Goal: Transaction & Acquisition: Book appointment/travel/reservation

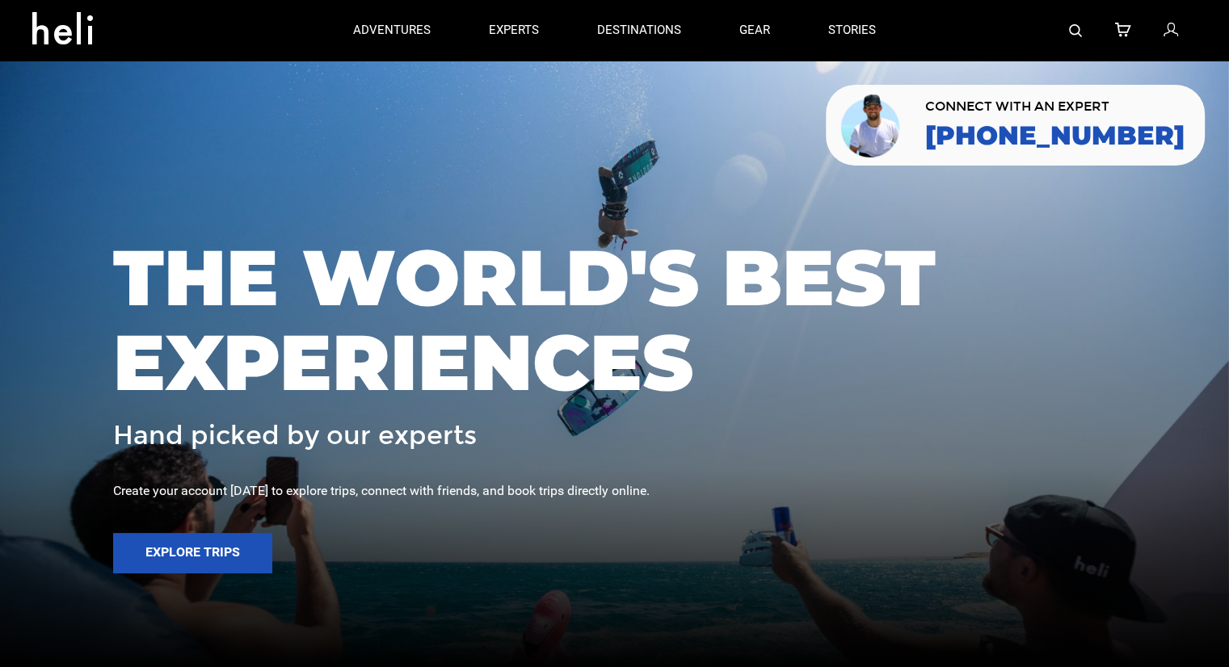
click at [1083, 28] on div at bounding box center [1051, 30] width 292 height 61
click at [1079, 30] on img at bounding box center [1075, 30] width 13 height 13
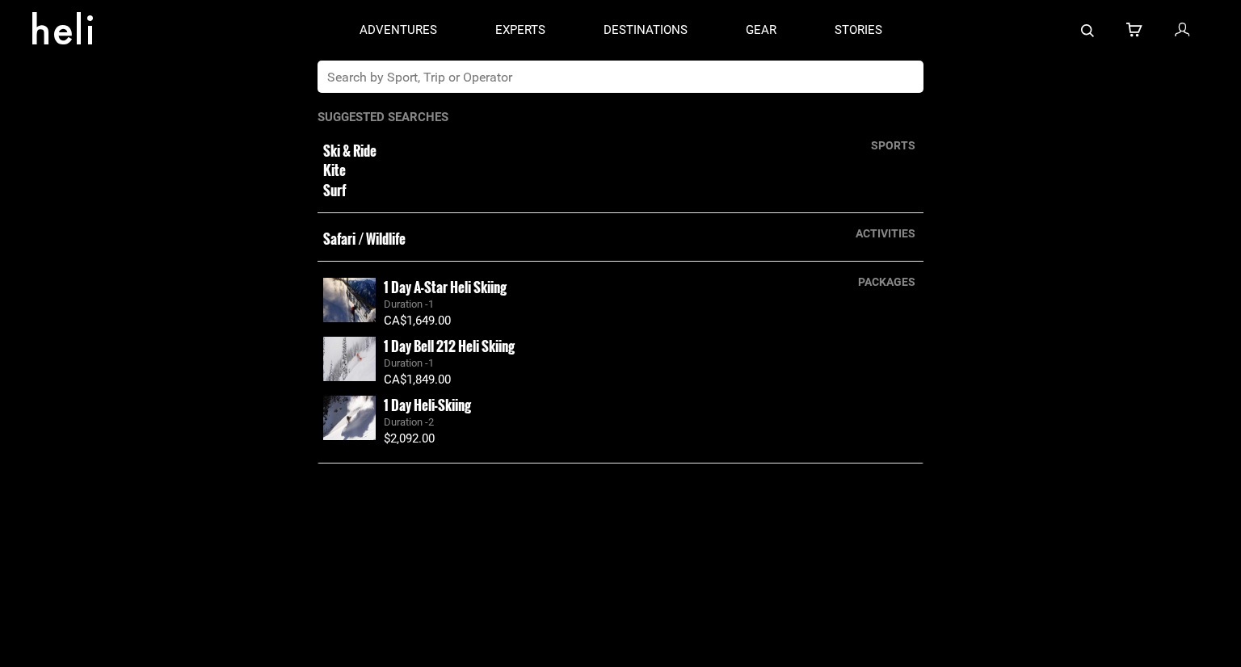
click at [768, 83] on input "text" at bounding box center [604, 77] width 573 height 32
type input "skeena"
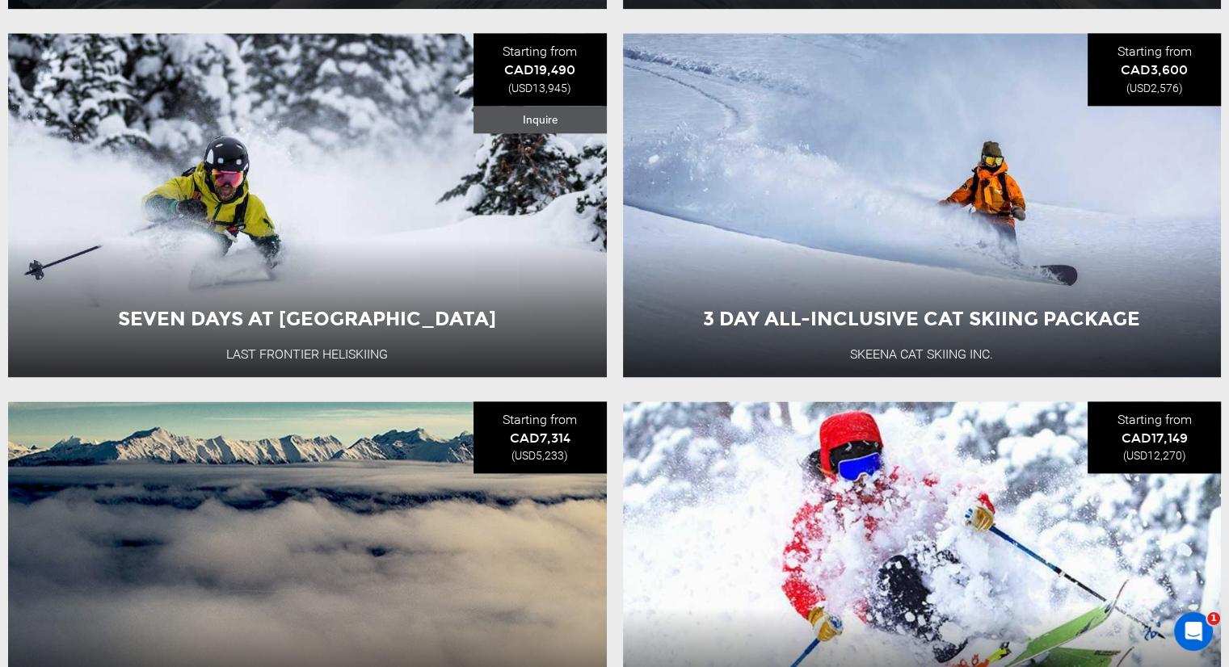
scroll to position [2108, 0]
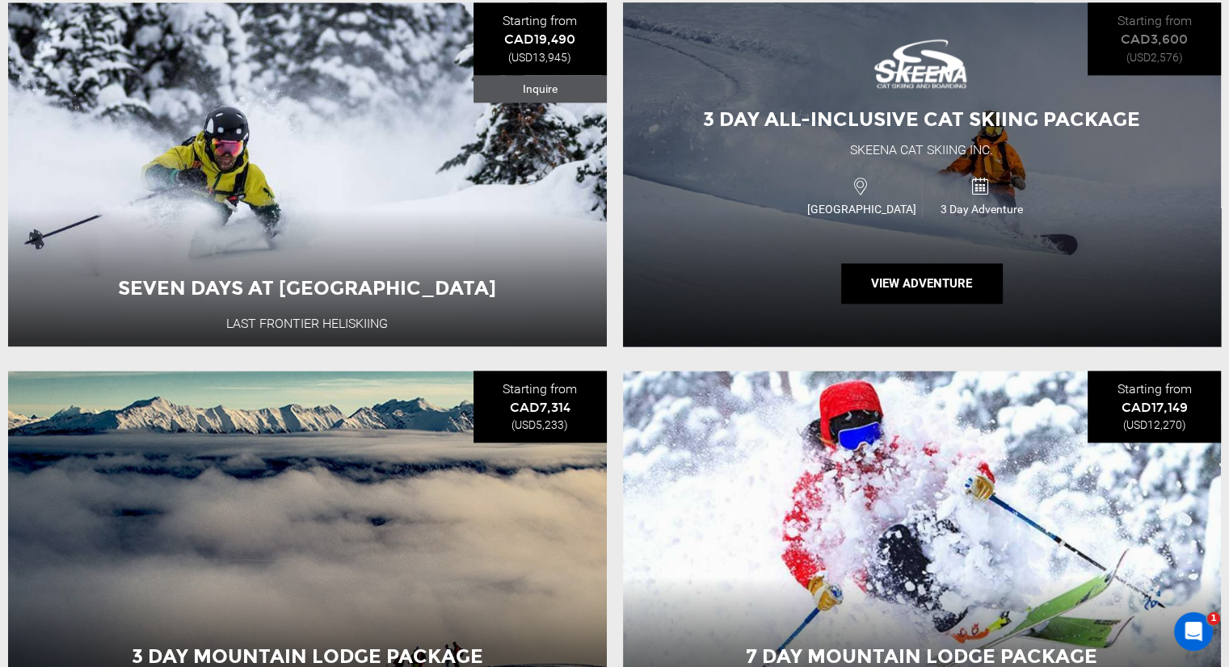
click at [697, 198] on div "3 Day All-inclusive Cat Skiing Package Skeena Cat Skiing Inc. Canada 3 Day Adve…" at bounding box center [922, 174] width 599 height 344
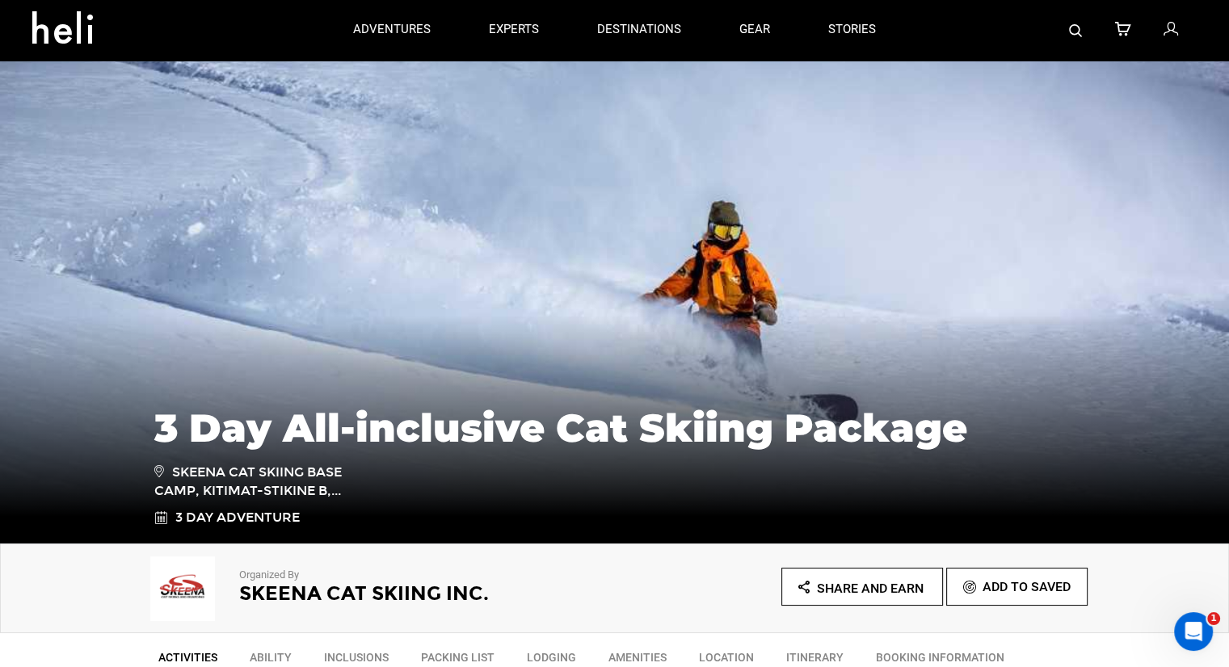
click at [1070, 29] on img at bounding box center [1075, 30] width 13 height 13
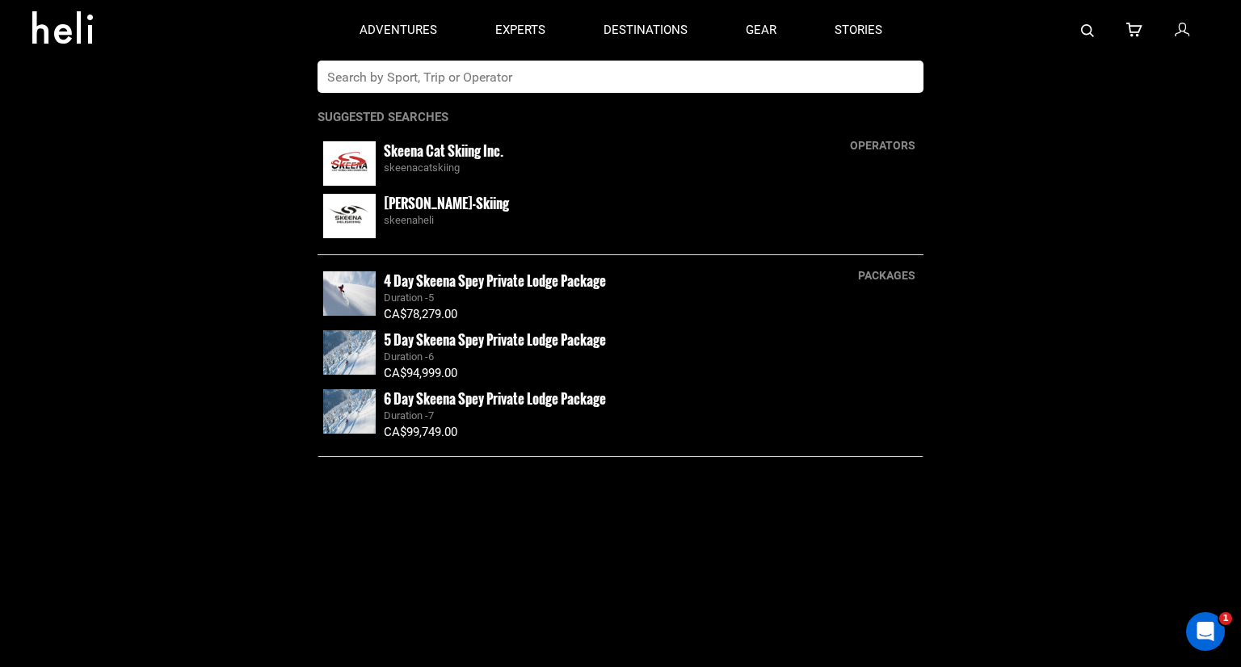
click at [699, 76] on input "text" at bounding box center [604, 77] width 573 height 32
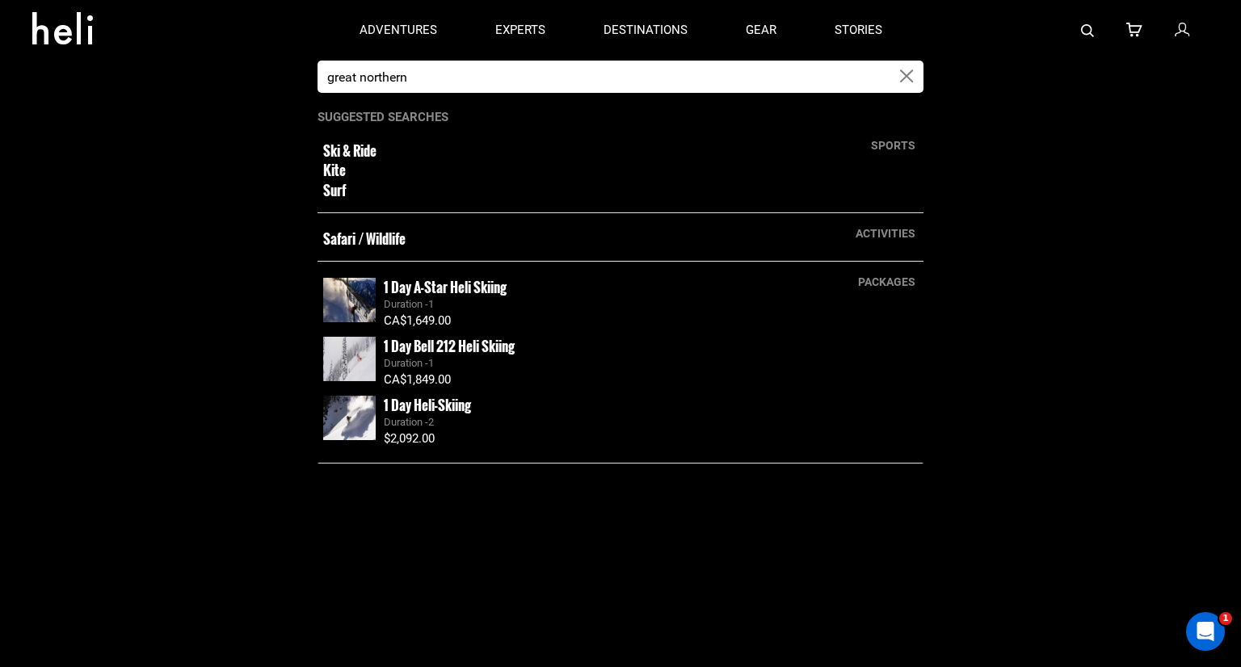
type input "great northern"
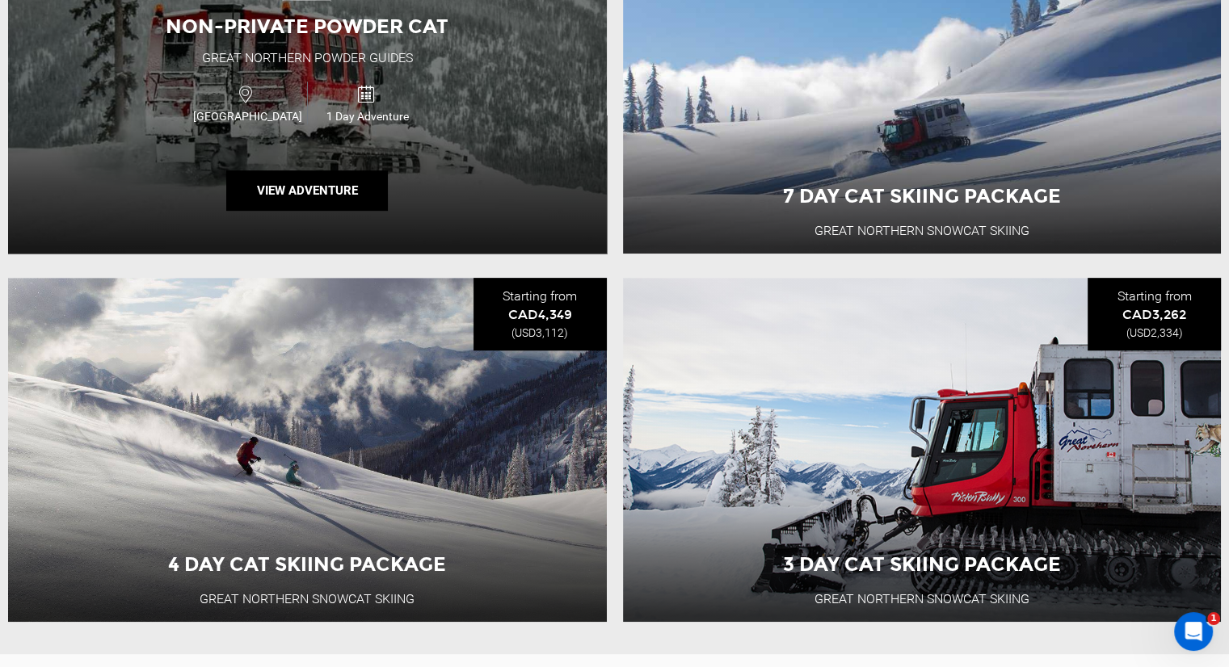
scroll to position [808, 0]
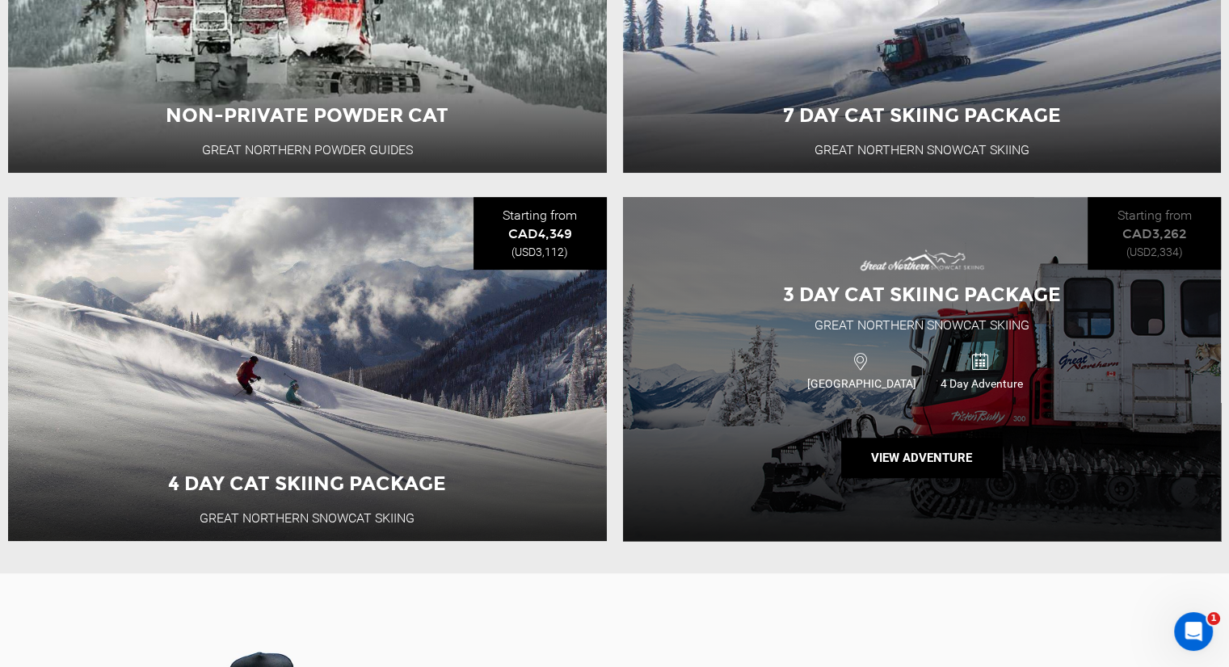
click at [757, 317] on div "3 Day Cat Skiing Package Great Northern Snowcat Skiing Canada 4 Day Adventure V…" at bounding box center [922, 369] width 599 height 344
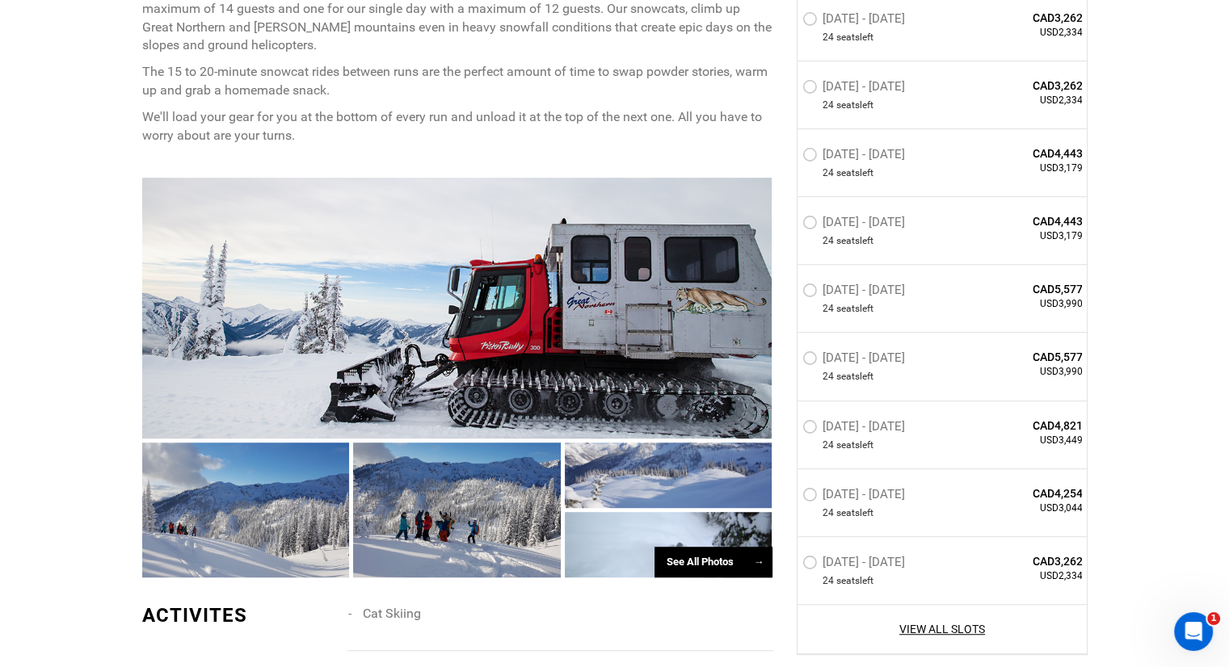
scroll to position [969, 0]
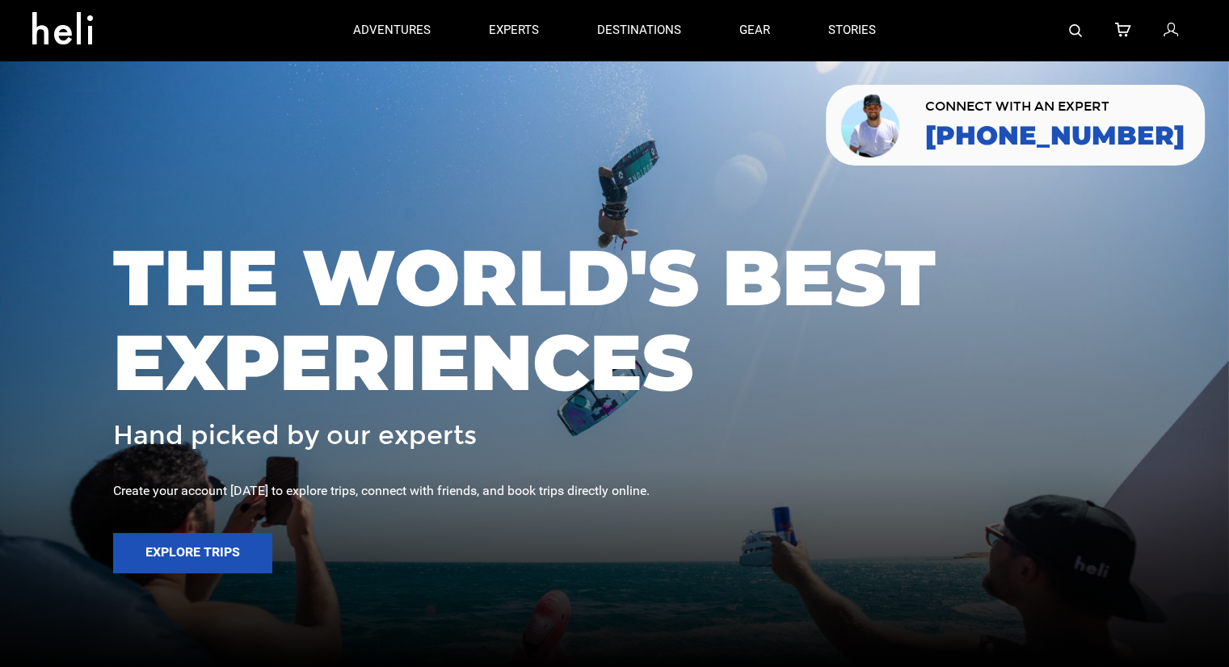
click at [1073, 28] on img at bounding box center [1075, 30] width 13 height 13
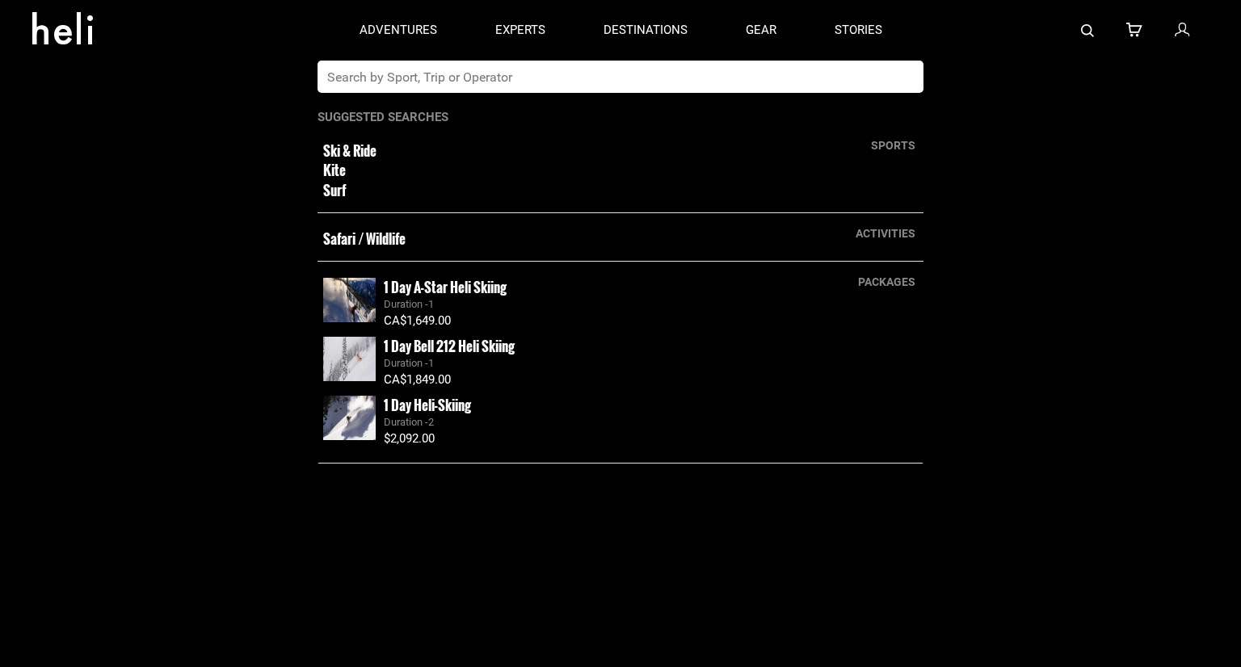
click at [657, 91] on input "text" at bounding box center [604, 77] width 573 height 32
click at [656, 78] on input "text" at bounding box center [604, 77] width 573 height 32
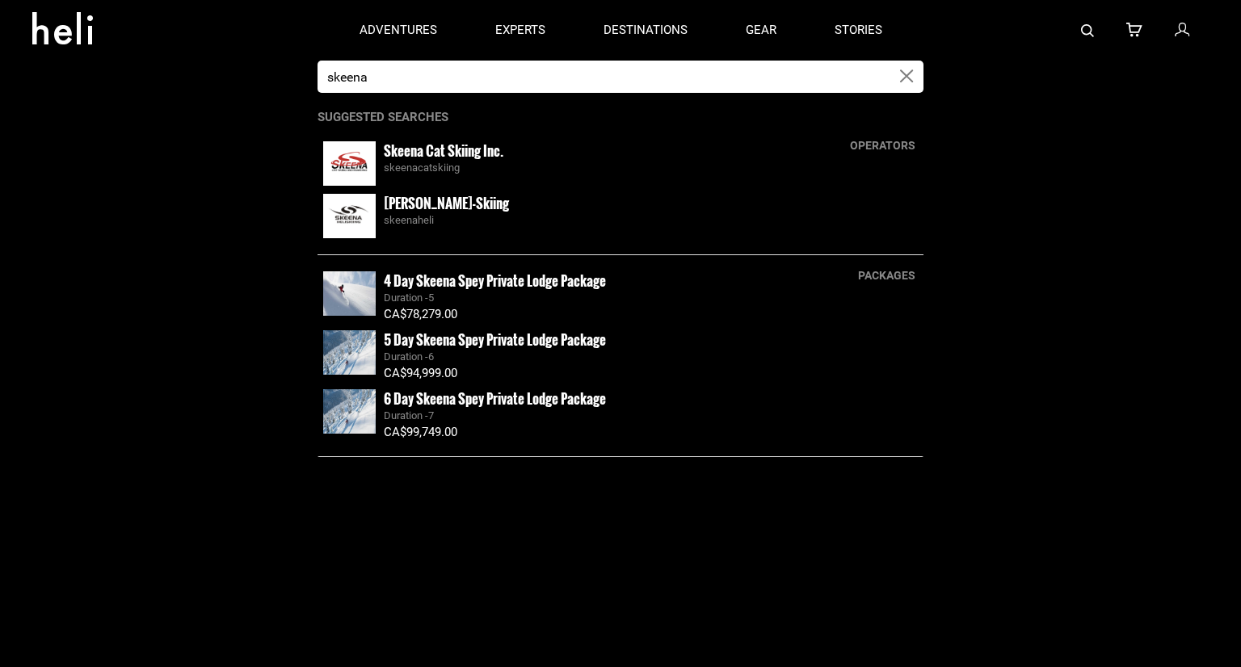
type input "skeena"
click at [482, 145] on small "Skeena Cat Skiing Inc." at bounding box center [444, 151] width 120 height 20
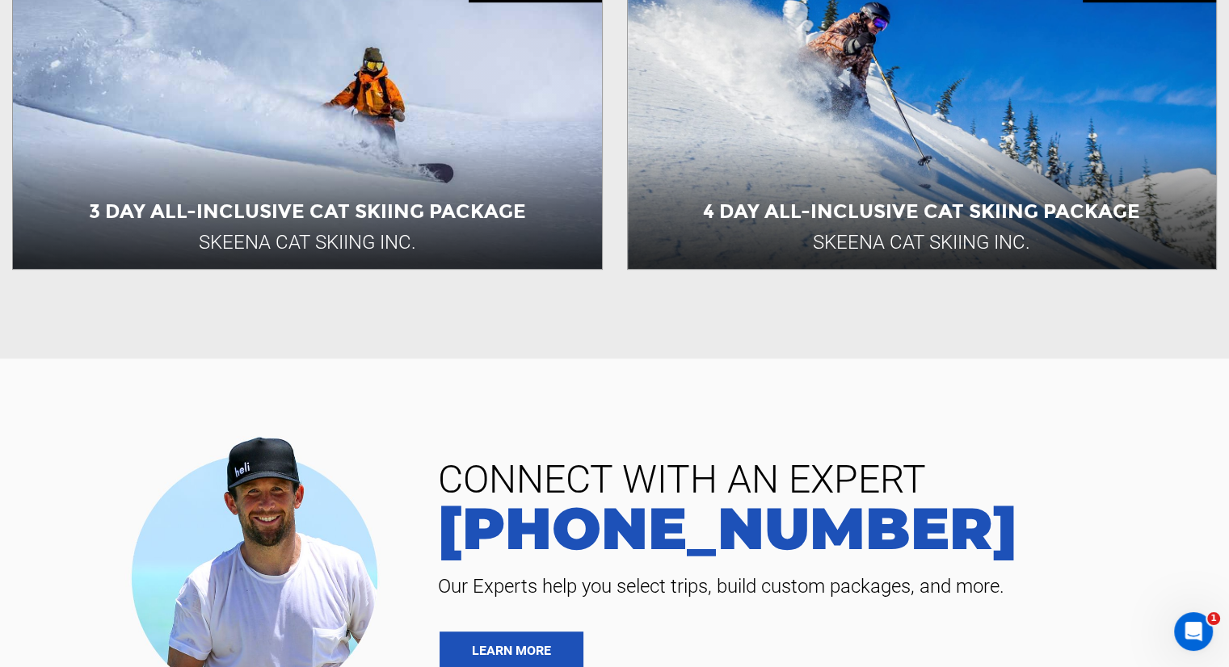
scroll to position [727, 0]
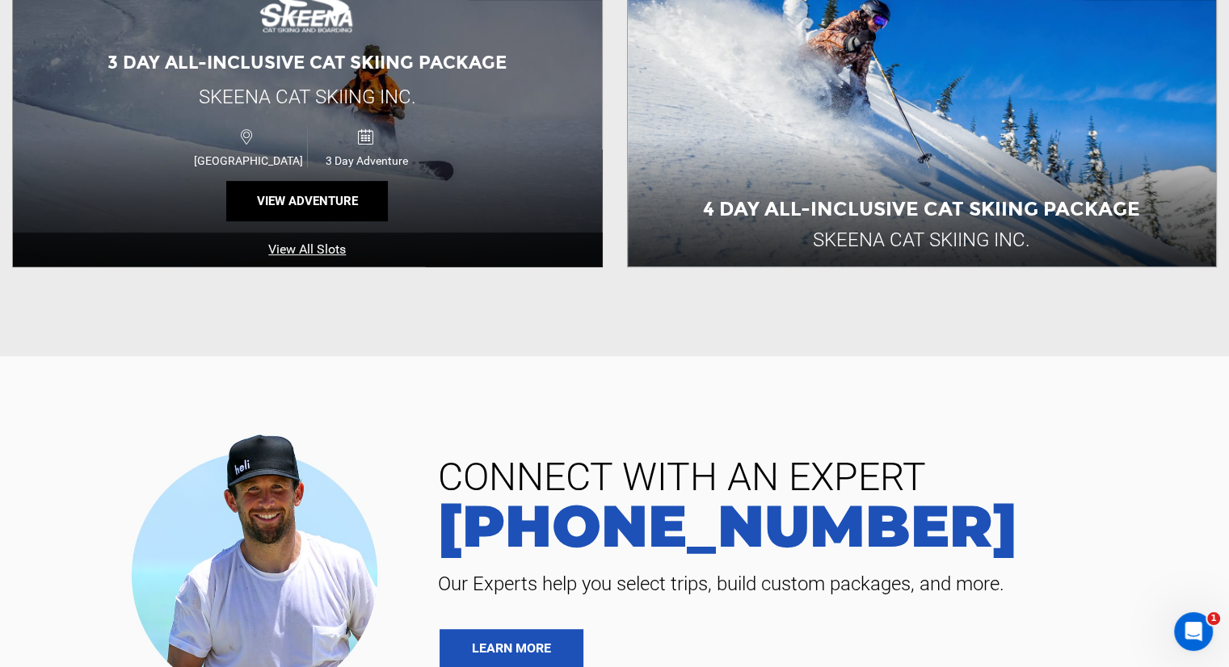
click at [433, 107] on div "3 Day All-inclusive Cat Skiing Package Skeena Cat Skiing Inc. [GEOGRAPHIC_DATA]…" at bounding box center [307, 104] width 589 height 323
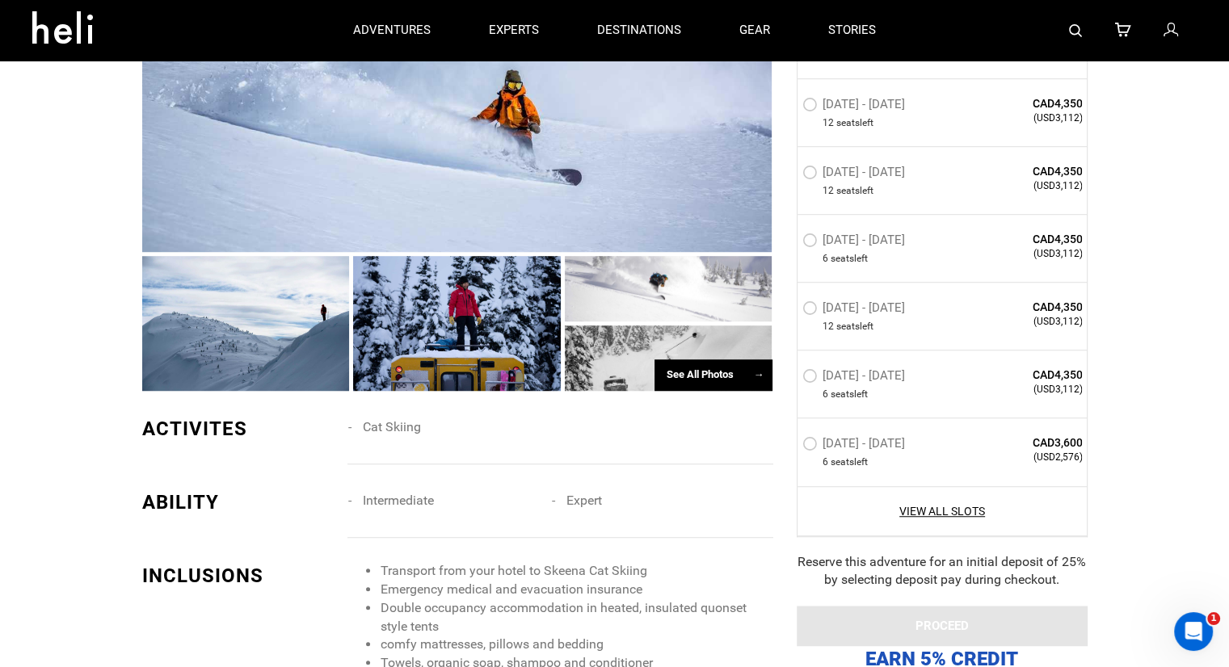
scroll to position [1050, 0]
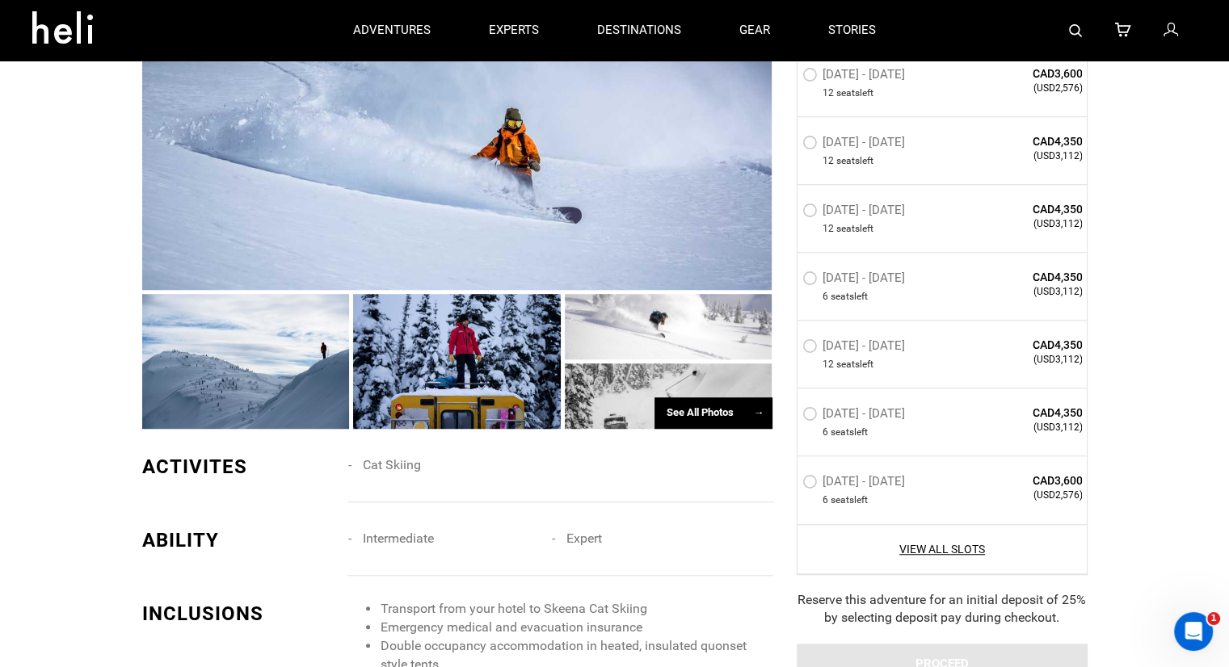
click at [711, 411] on div "See All Photos →" at bounding box center [713, 413] width 118 height 32
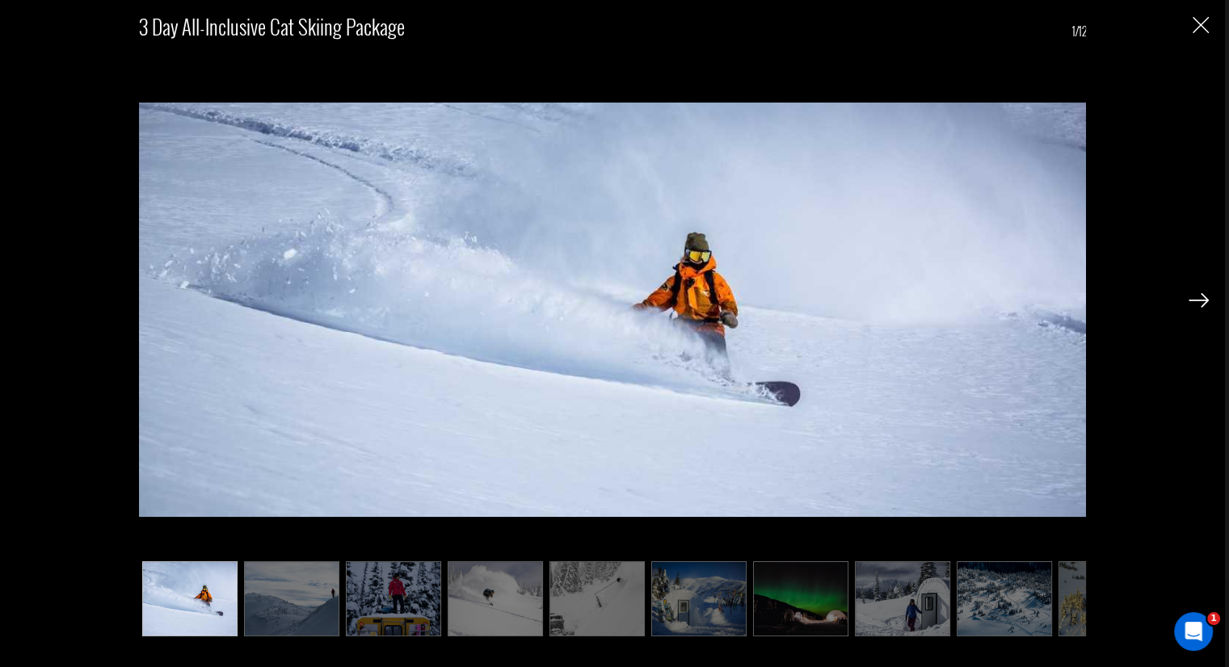
scroll to position [1131, 0]
click at [667, 591] on img at bounding box center [698, 598] width 95 height 75
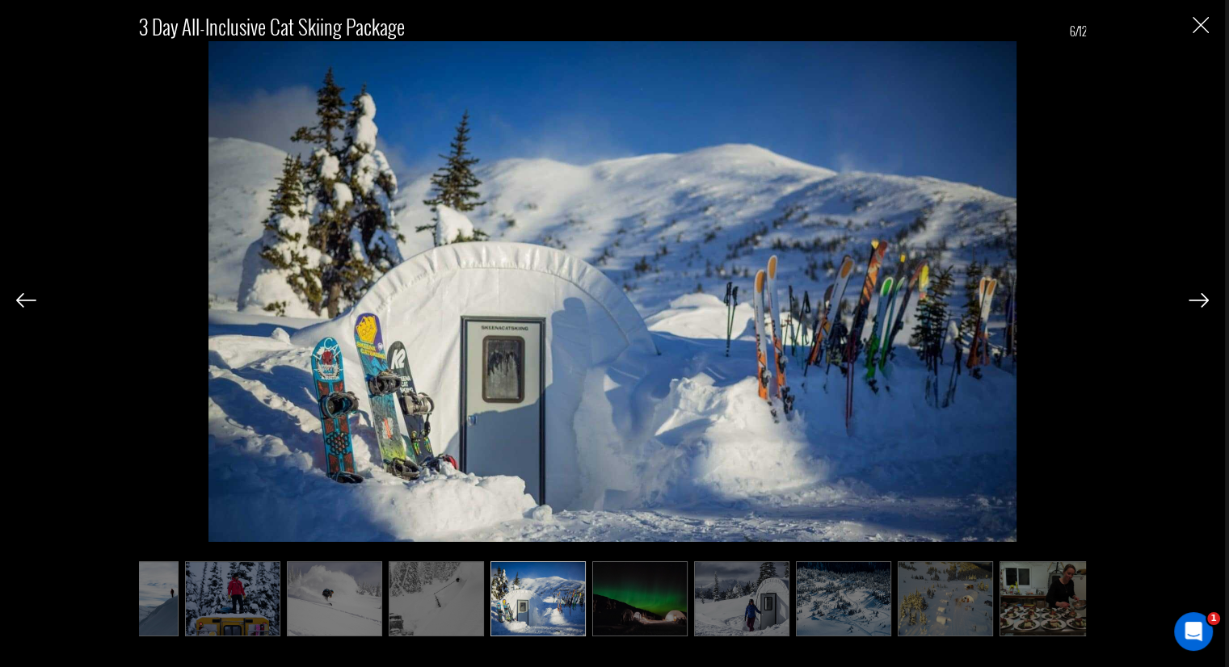
scroll to position [0, 274]
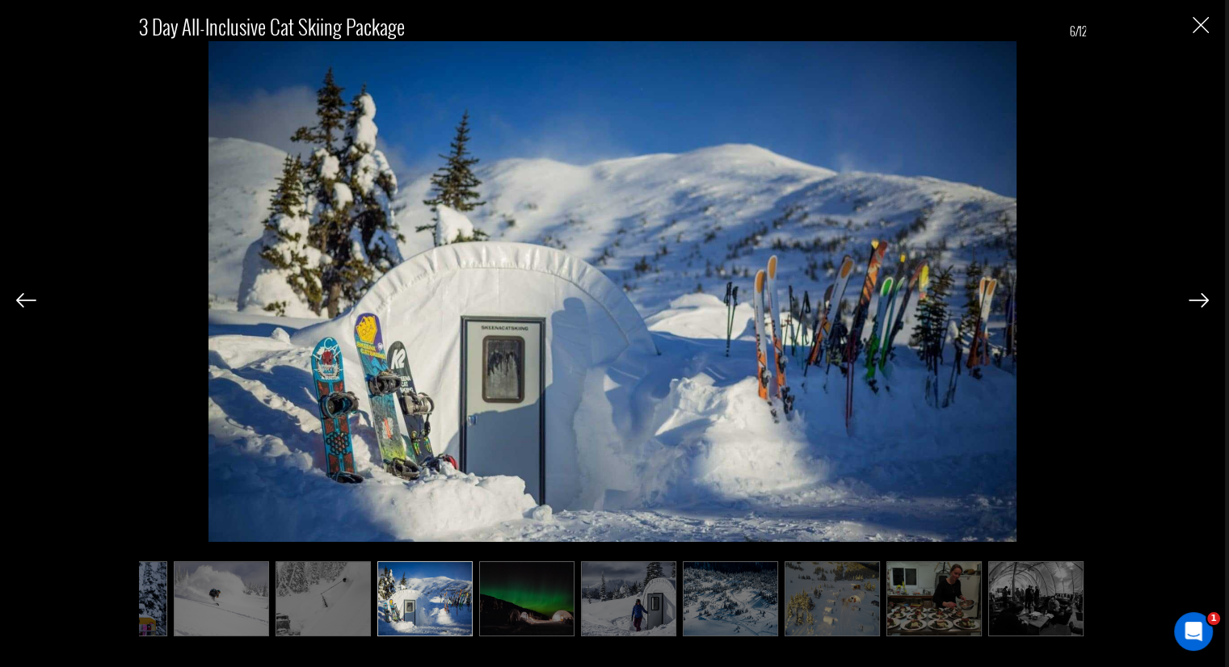
click at [624, 593] on img at bounding box center [628, 598] width 95 height 75
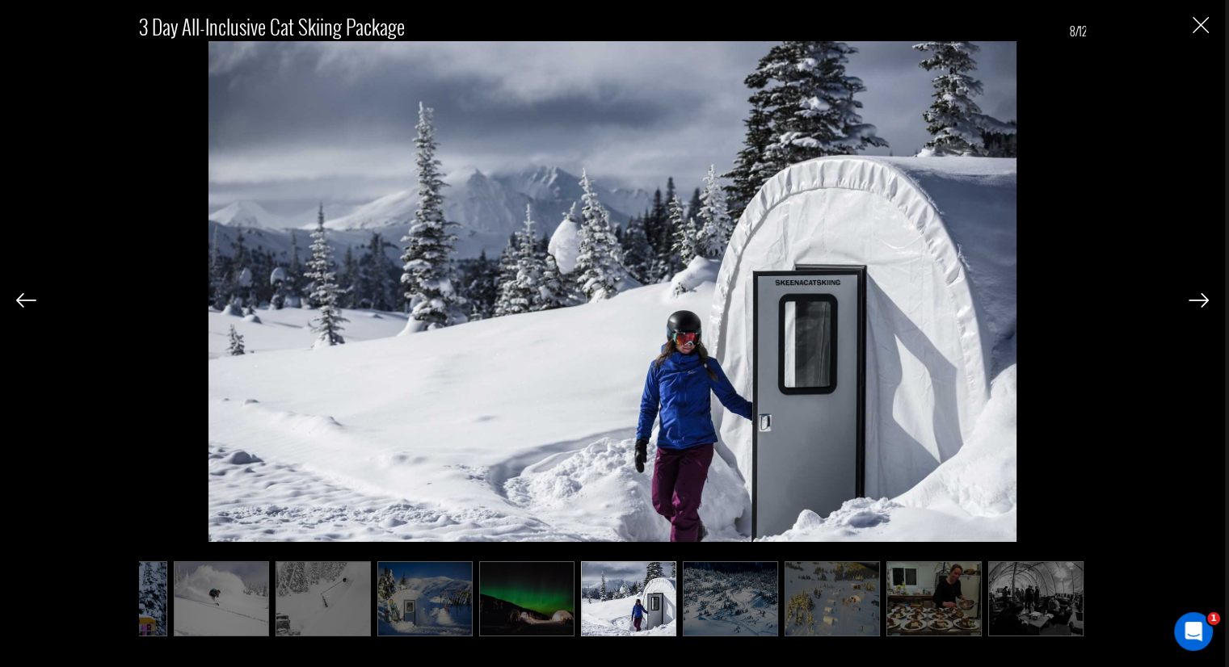
click at [624, 593] on img at bounding box center [628, 598] width 95 height 75
click at [705, 595] on img at bounding box center [730, 598] width 95 height 75
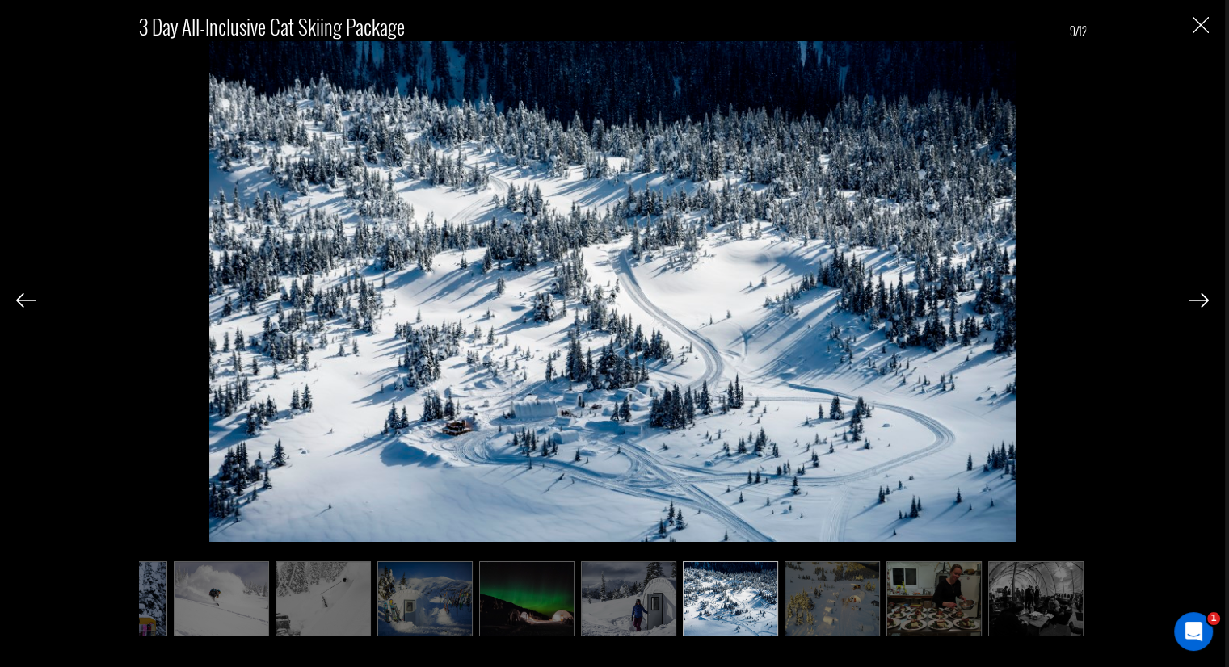
click at [826, 591] on img at bounding box center [831, 598] width 95 height 75
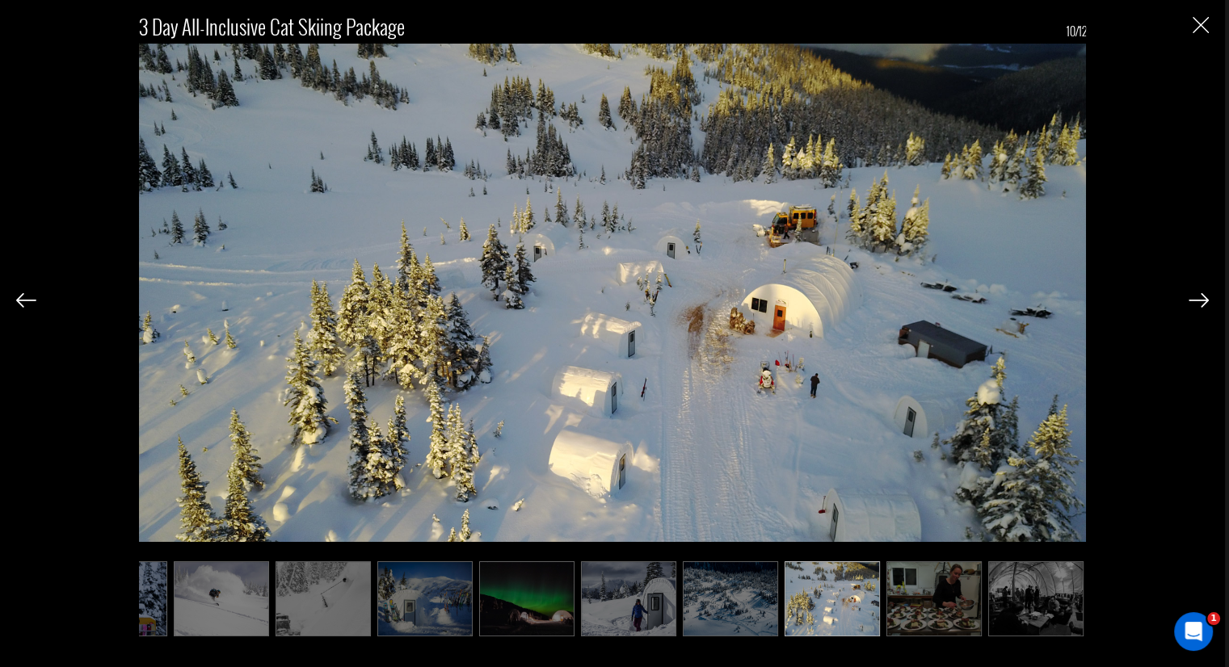
click at [918, 583] on img at bounding box center [933, 598] width 95 height 75
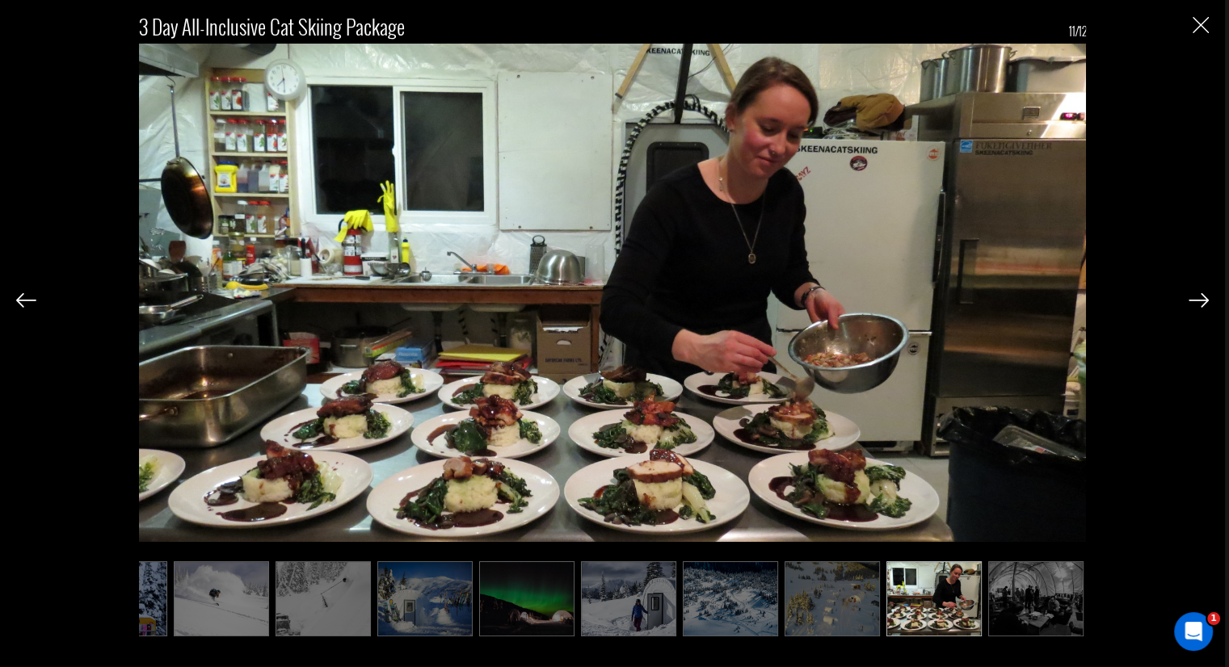
click at [1034, 587] on img at bounding box center [1035, 598] width 95 height 75
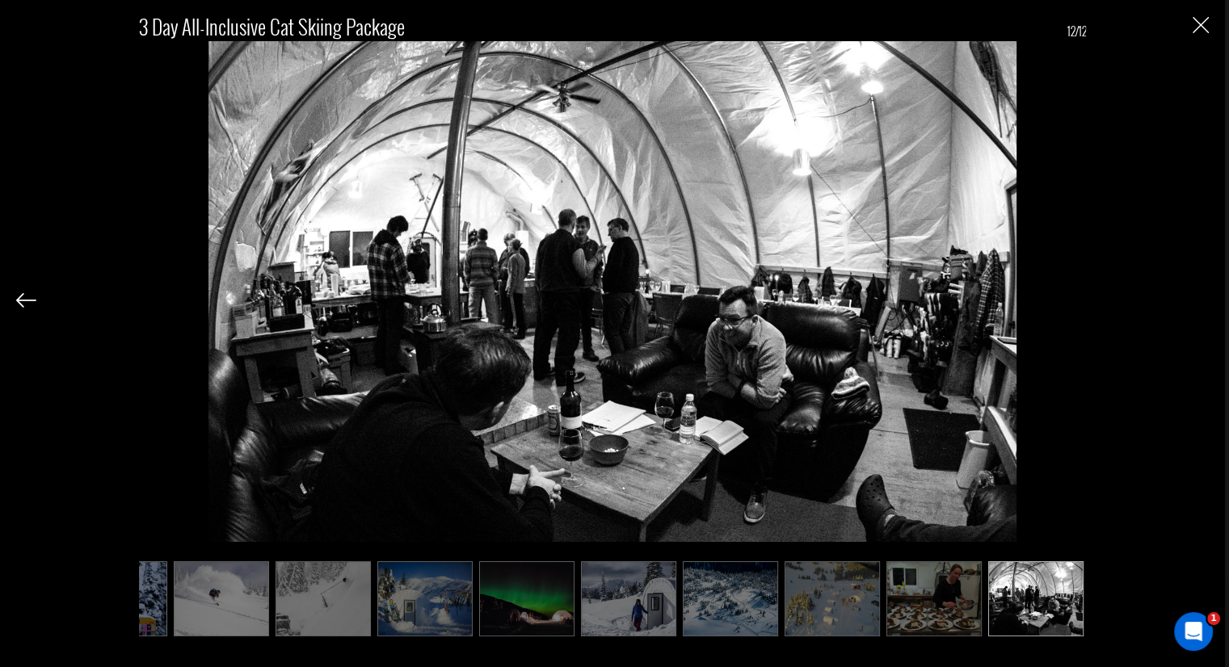
click at [1017, 597] on img at bounding box center [1035, 598] width 95 height 75
click at [937, 600] on img at bounding box center [933, 598] width 95 height 75
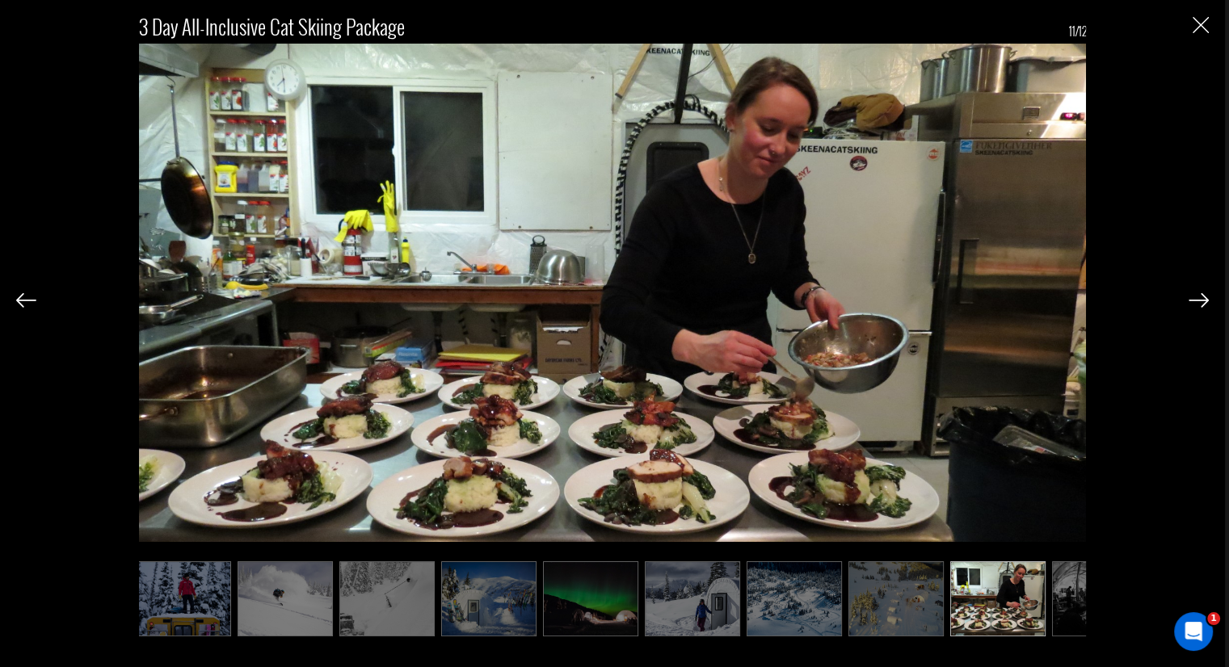
click at [826, 604] on img at bounding box center [794, 598] width 95 height 75
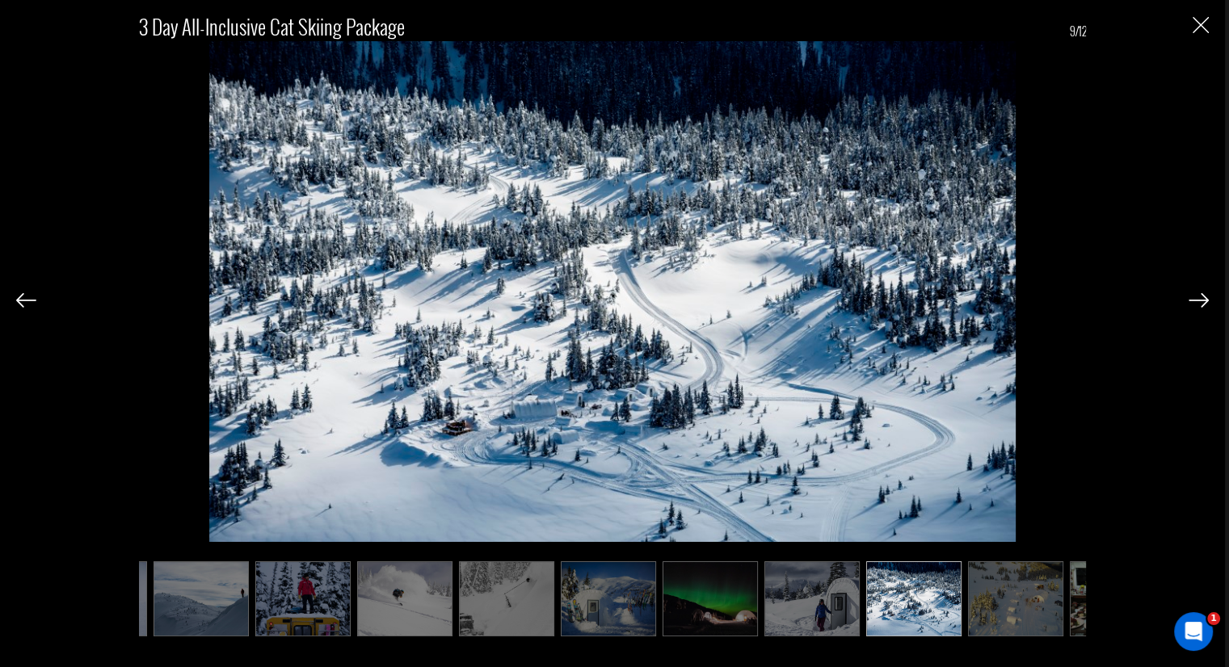
click at [769, 602] on img at bounding box center [811, 598] width 95 height 75
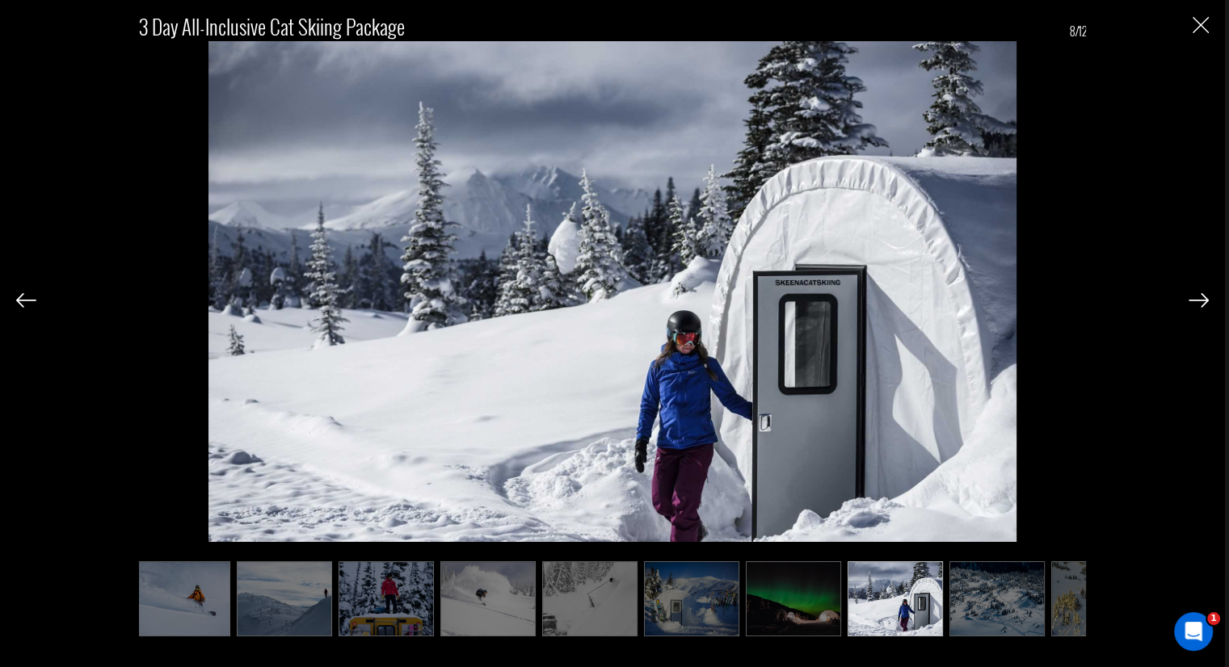
scroll to position [0, 4]
click at [893, 587] on img at bounding box center [898, 598] width 95 height 75
click at [789, 597] on img at bounding box center [796, 598] width 95 height 75
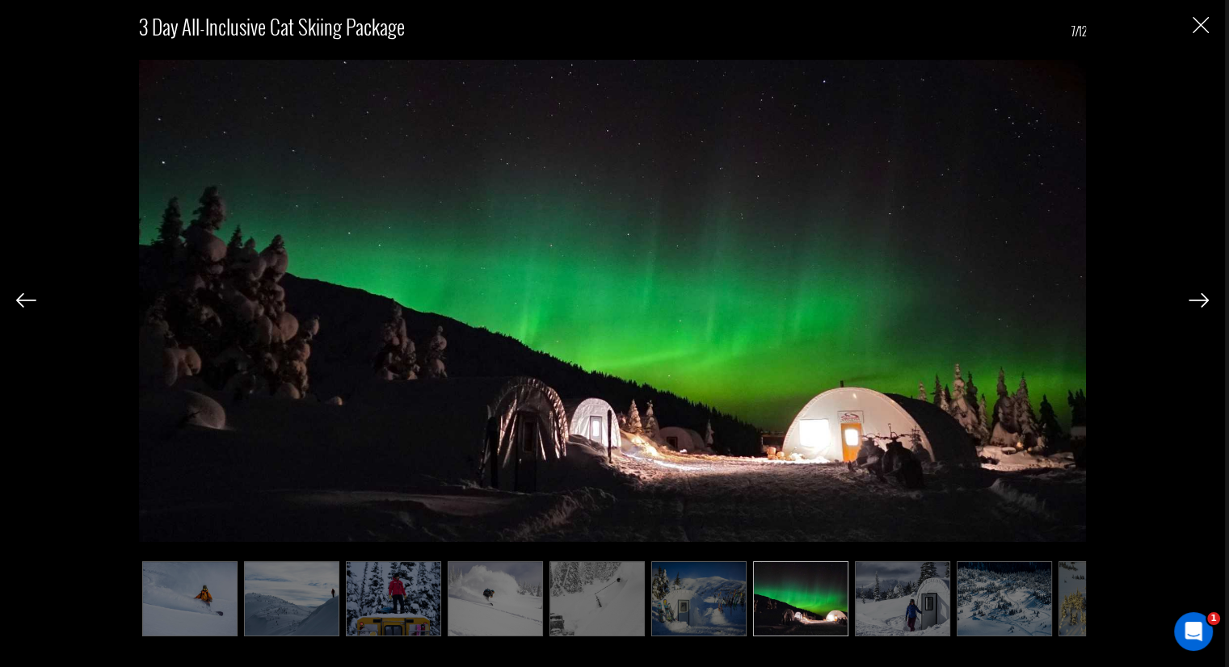
click at [709, 599] on img at bounding box center [698, 598] width 95 height 75
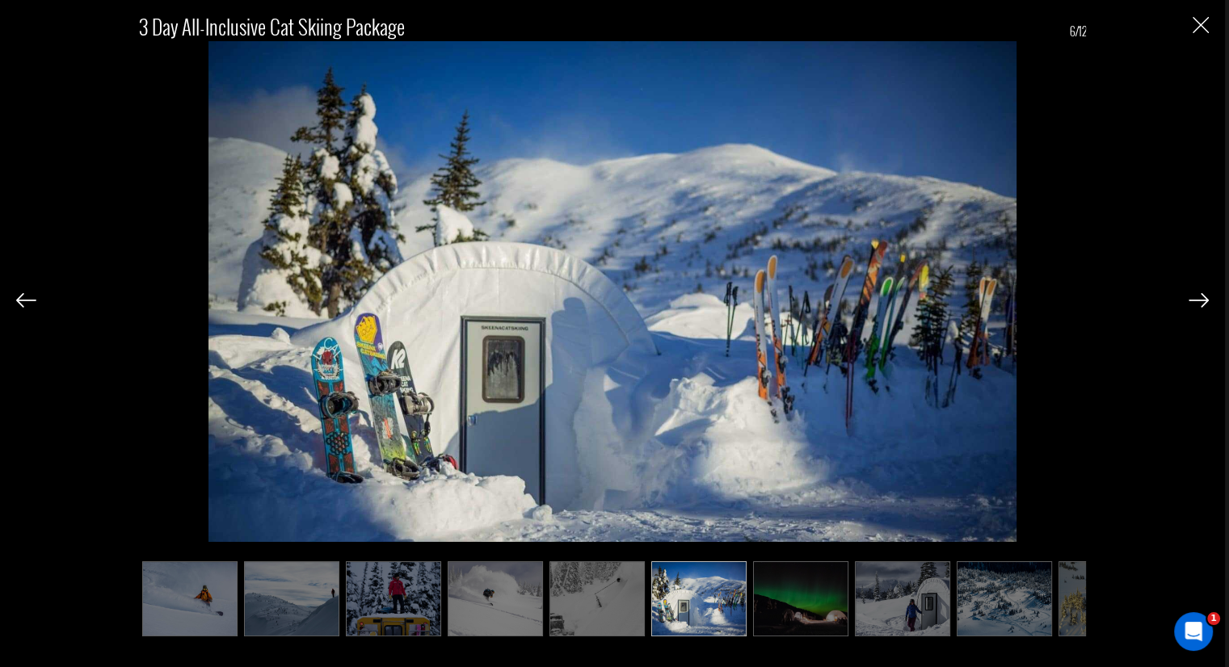
click at [855, 609] on img at bounding box center [902, 598] width 95 height 75
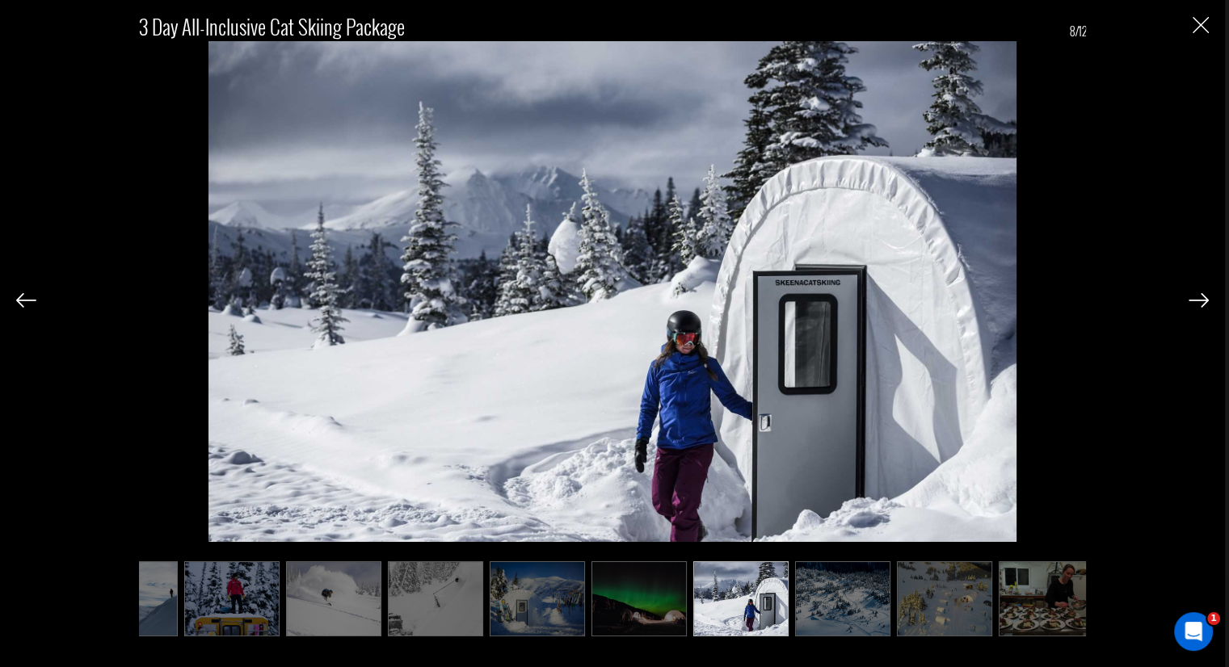
click at [662, 595] on img at bounding box center [638, 598] width 95 height 75
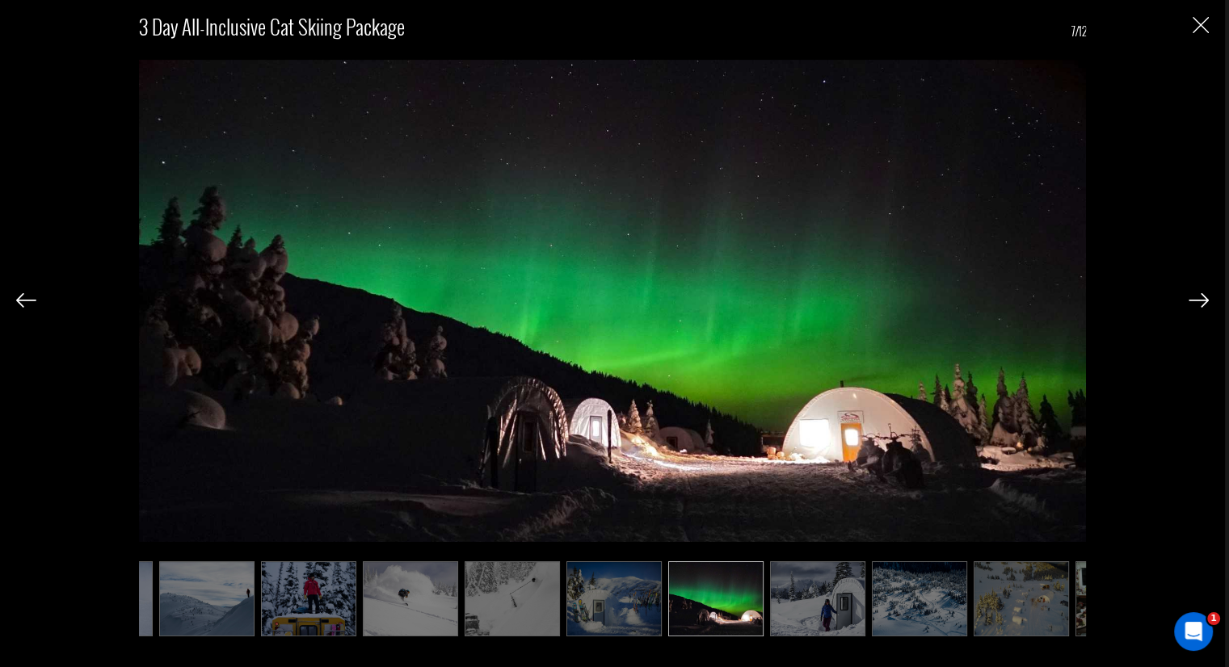
click at [591, 592] on img at bounding box center [613, 598] width 95 height 75
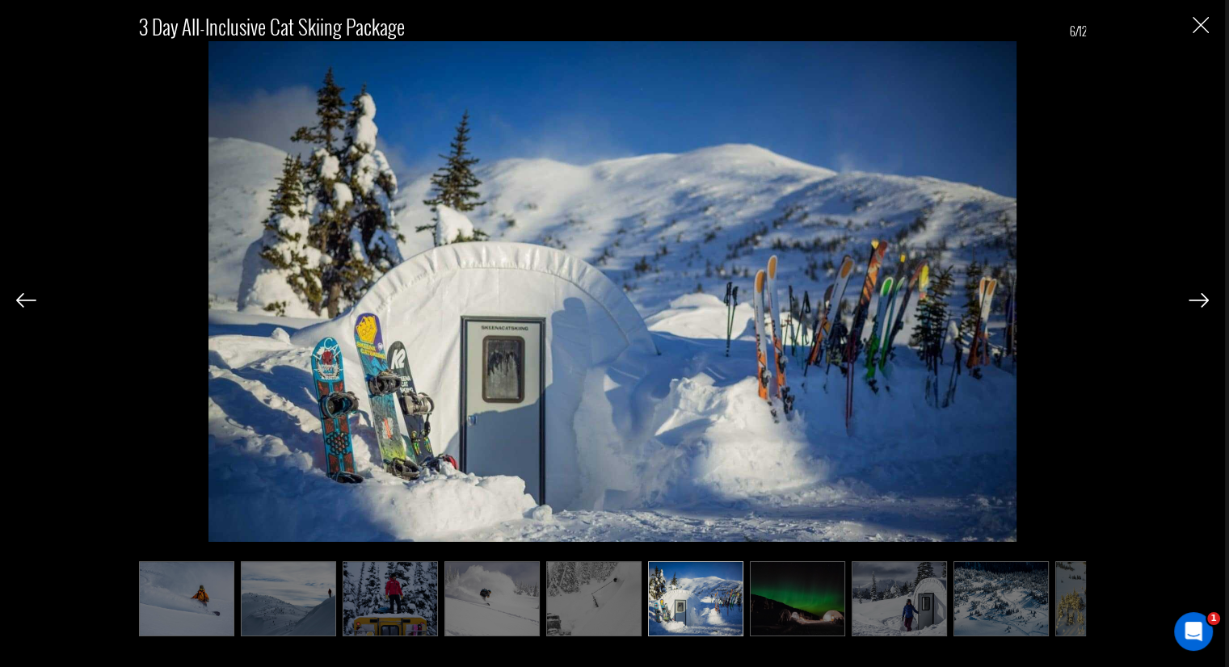
click at [839, 593] on img at bounding box center [797, 598] width 95 height 75
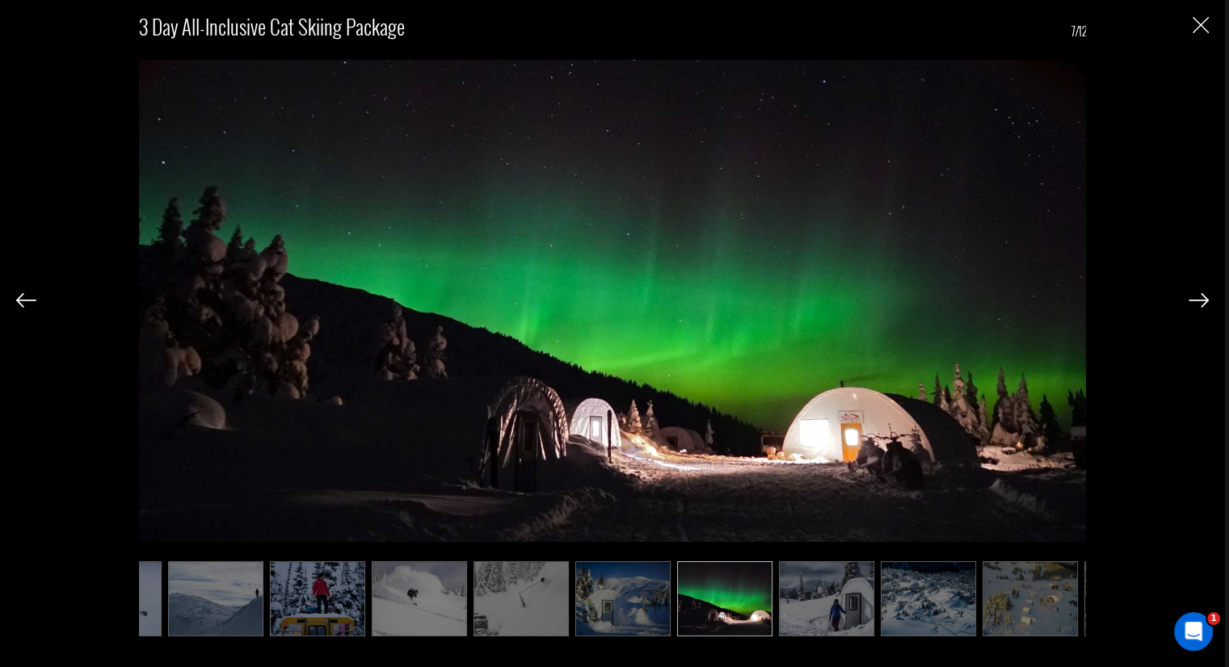
scroll to position [0, 84]
